Goal: Task Accomplishment & Management: Complete application form

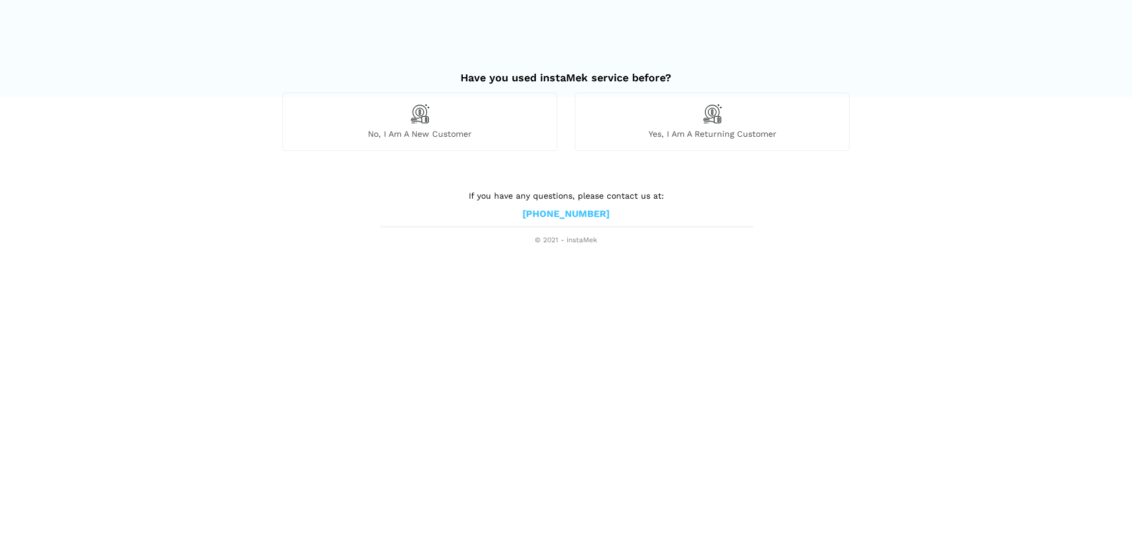
click at [453, 131] on span "No, I am a new customer" at bounding box center [420, 134] width 274 height 11
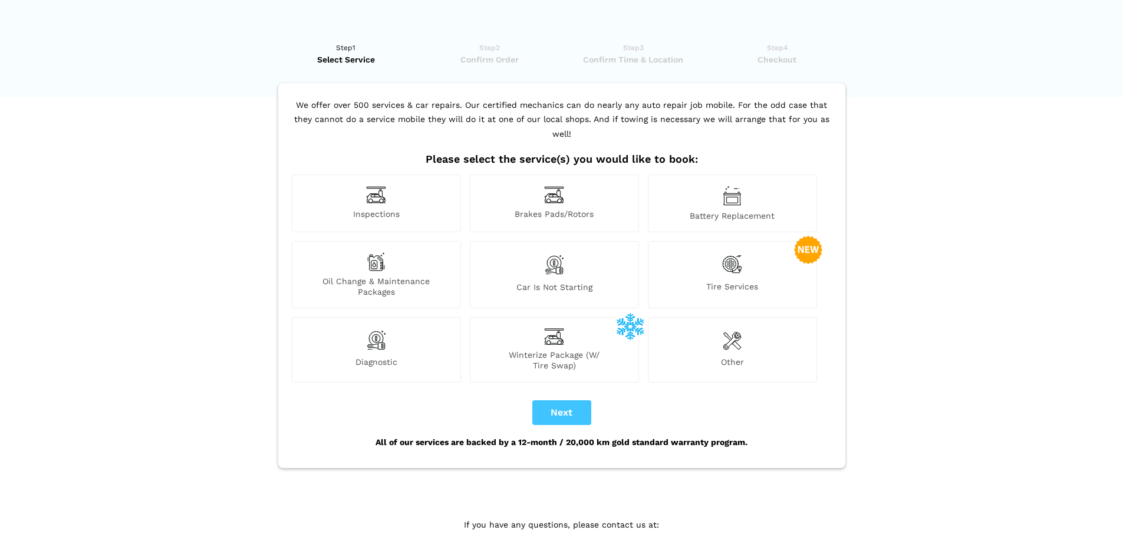
click at [557, 254] on img at bounding box center [554, 264] width 20 height 25
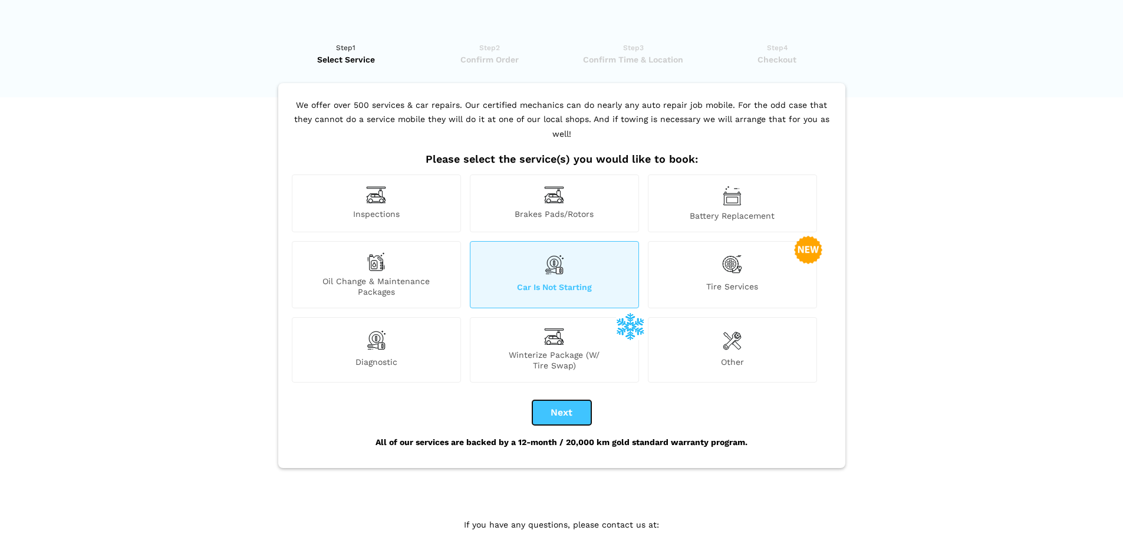
click at [560, 400] on button "Next" at bounding box center [561, 412] width 59 height 25
checkbox input "true"
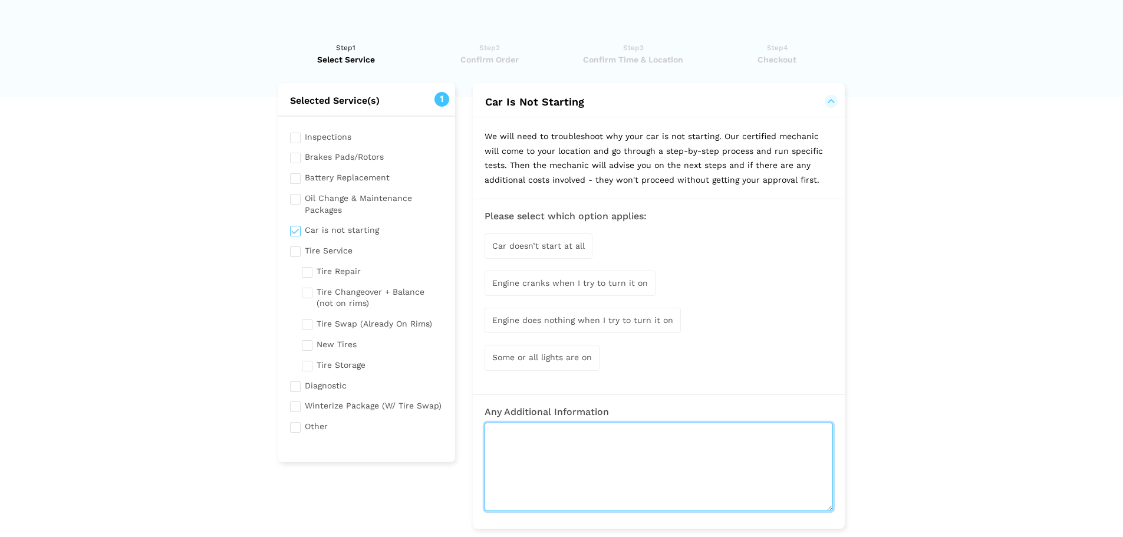
click at [557, 451] on textarea at bounding box center [659, 467] width 348 height 88
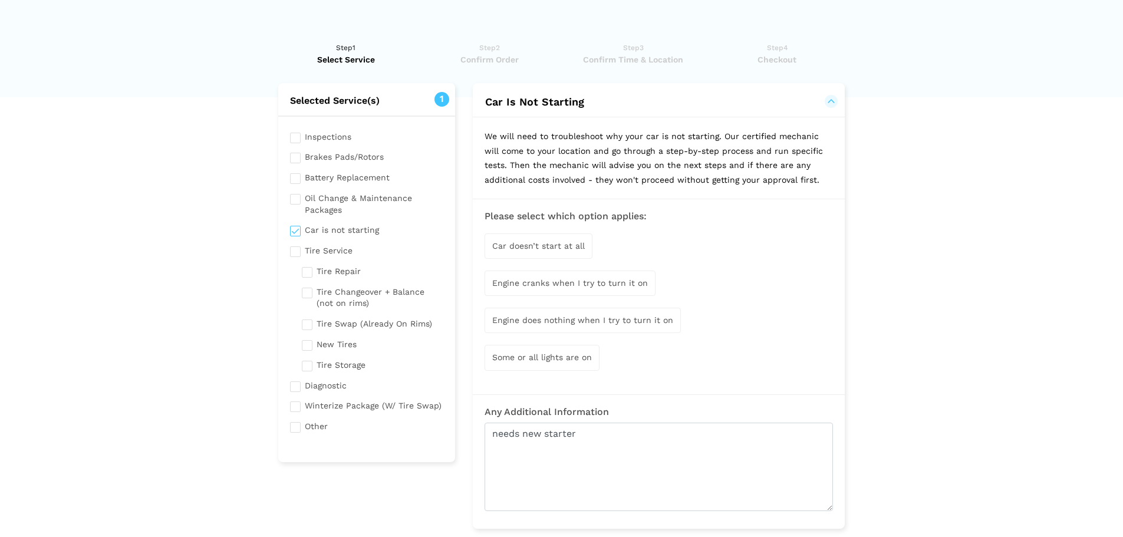
click at [564, 358] on span "Some or all lights are on" at bounding box center [542, 357] width 100 height 9
click at [559, 242] on span "Car doesn’t start at all" at bounding box center [538, 245] width 93 height 9
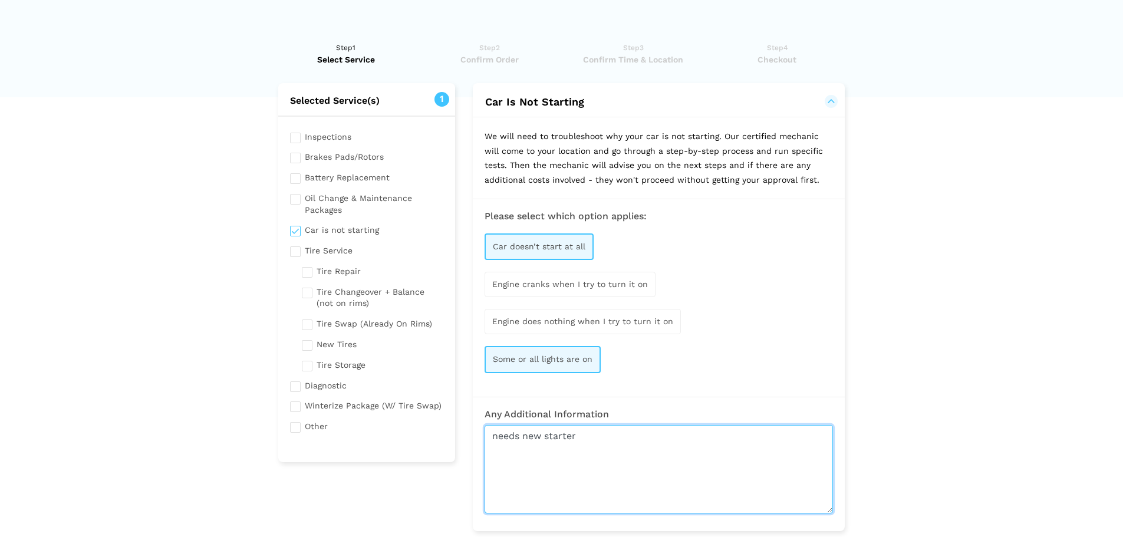
click at [572, 442] on textarea "needs new starter" at bounding box center [659, 469] width 348 height 88
drag, startPoint x: 585, startPoint y: 441, endPoint x: 485, endPoint y: 440, distance: 100.2
click at [485, 440] on textarea "needs new starter" at bounding box center [659, 469] width 348 height 88
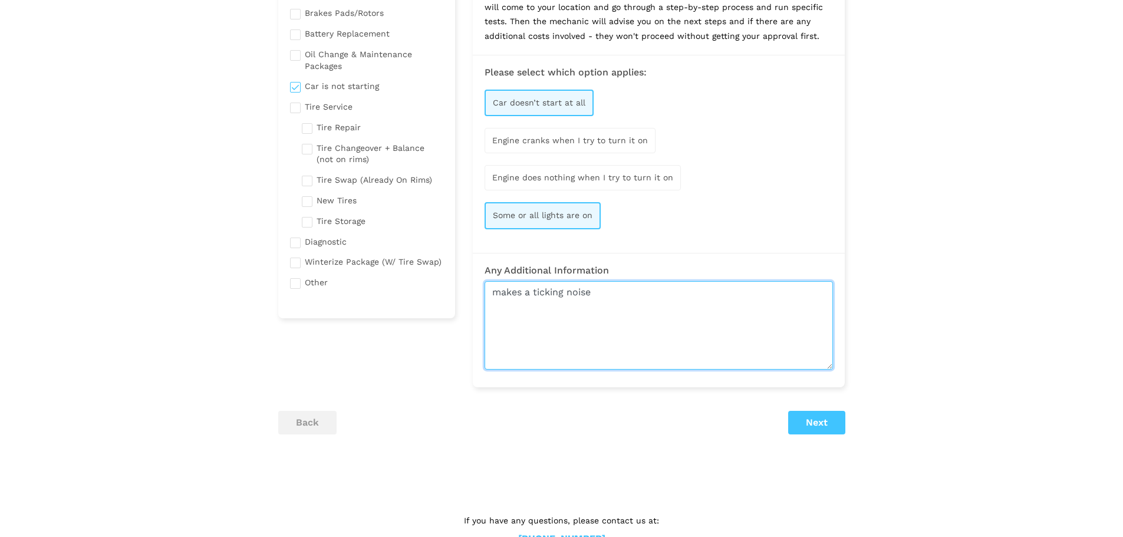
scroll to position [177, 0]
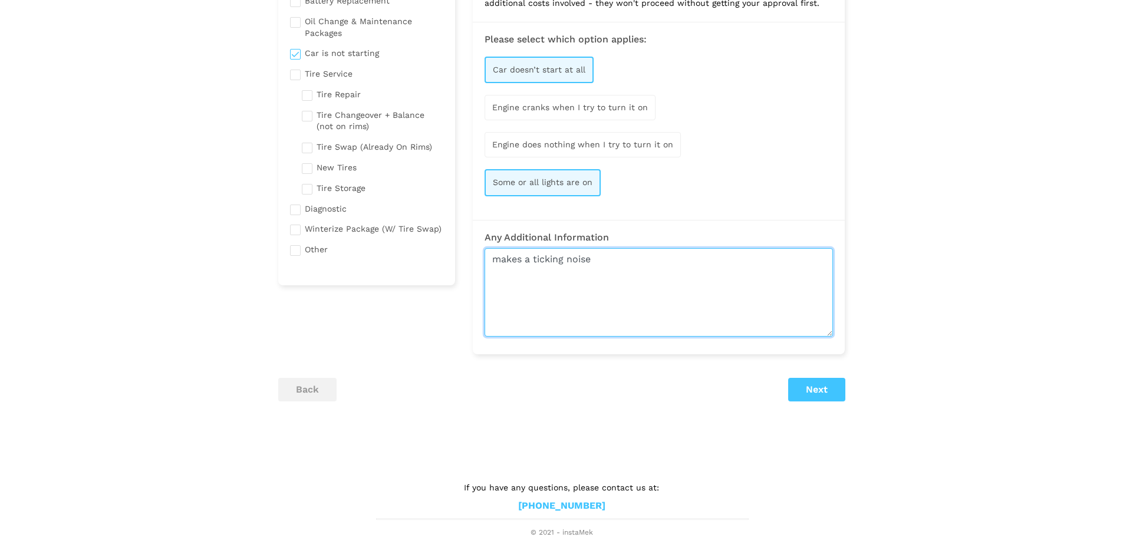
type textarea "makes a ticking noise"
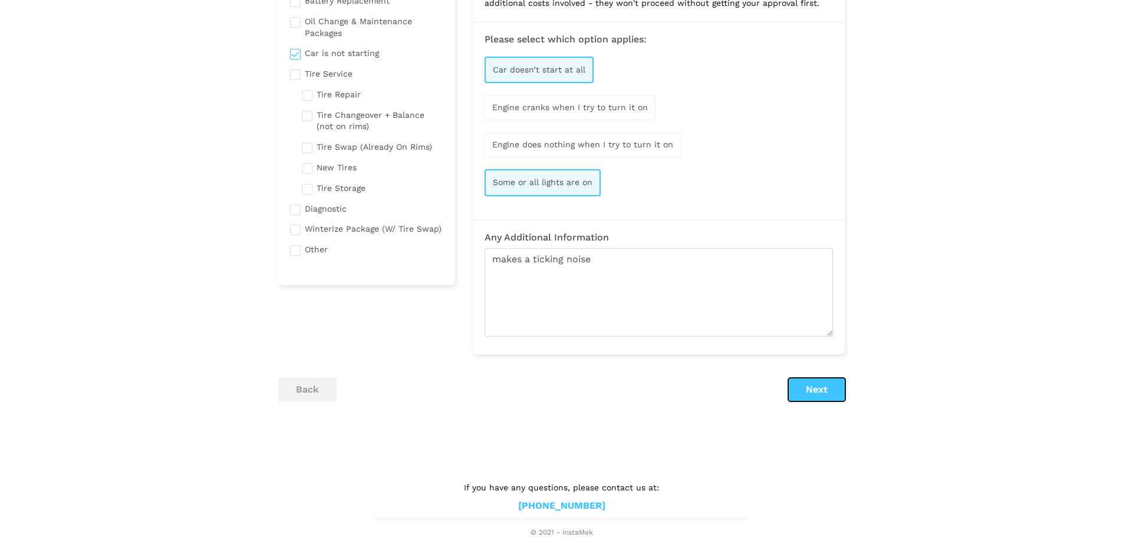
click at [821, 393] on button "Next" at bounding box center [816, 390] width 57 height 24
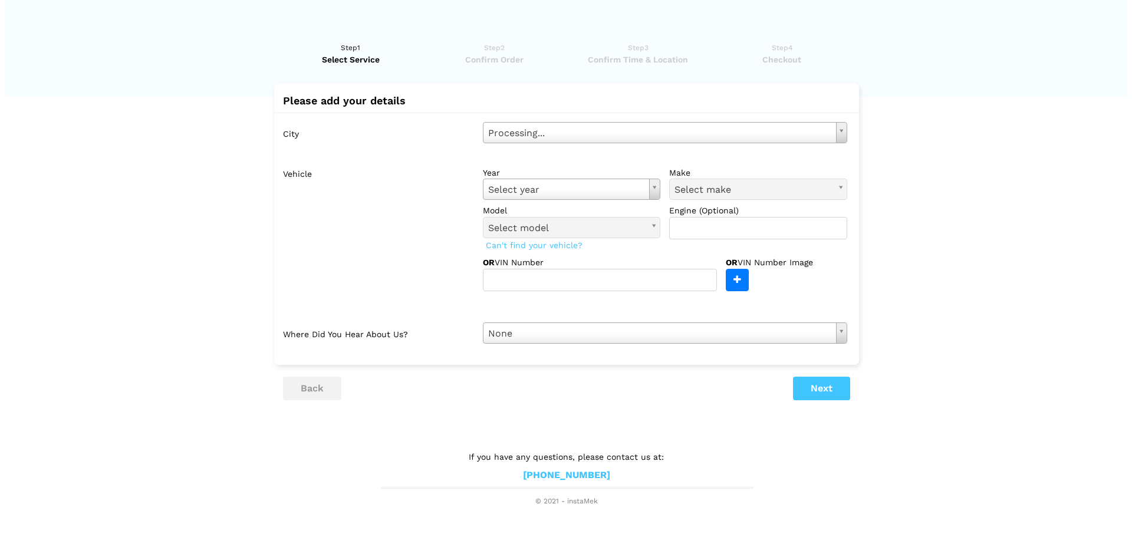
scroll to position [0, 0]
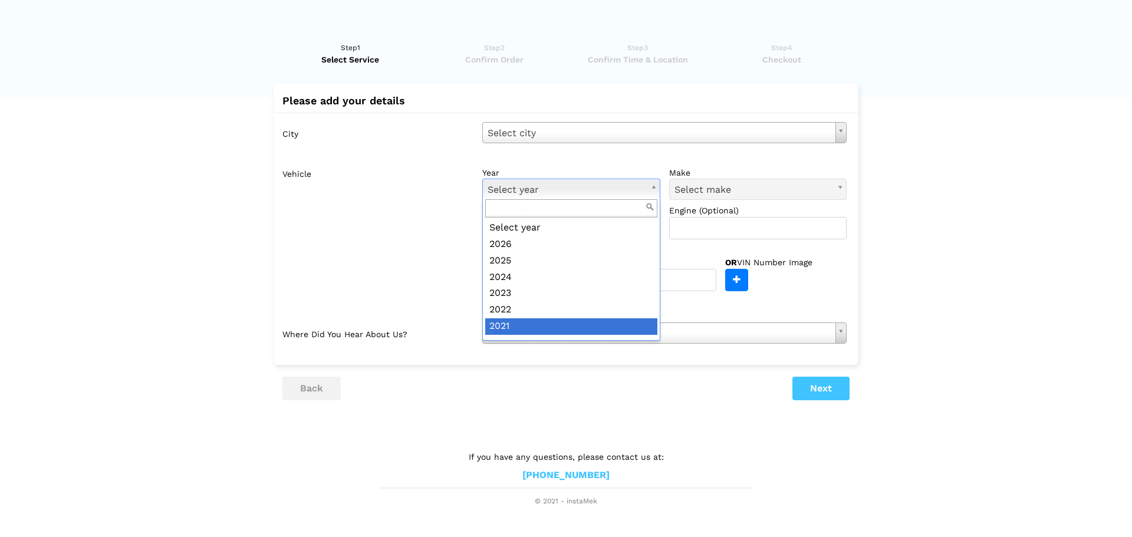
drag, startPoint x: 627, startPoint y: 382, endPoint x: 644, endPoint y: 383, distance: 17.7
